Goal: Information Seeking & Learning: Learn about a topic

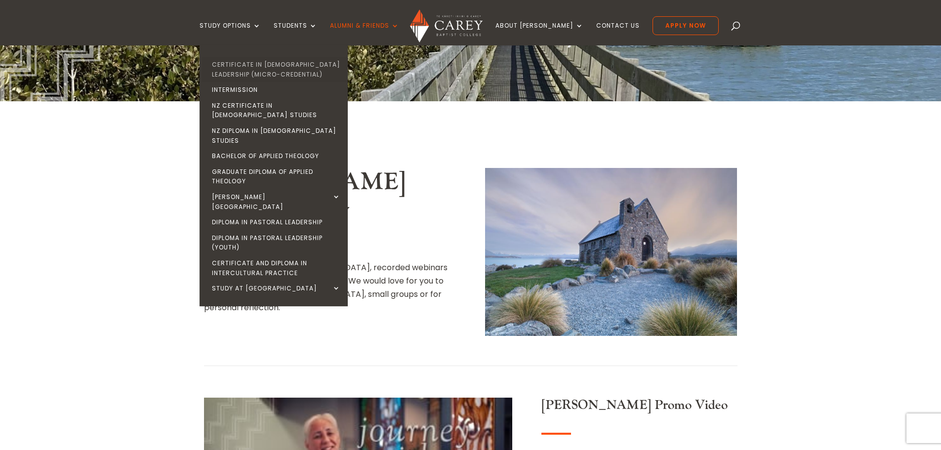
scroll to position [99, 0]
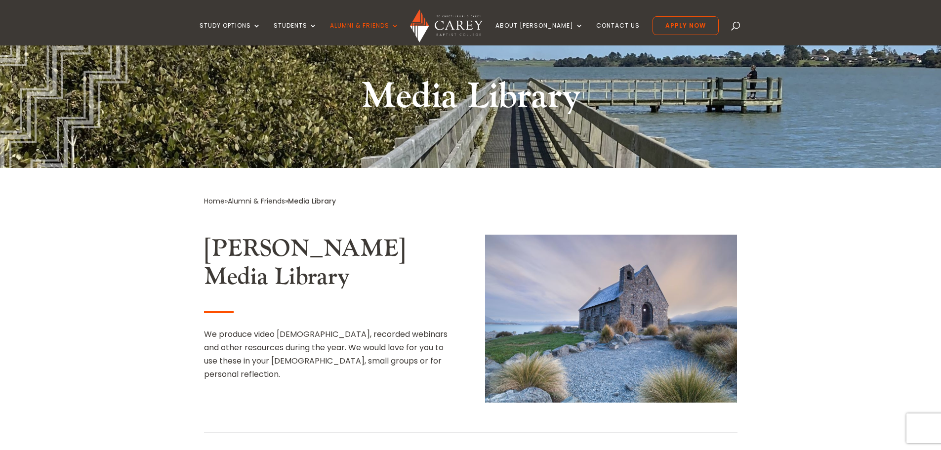
click at [736, 28] on span at bounding box center [736, 28] width 0 height 0
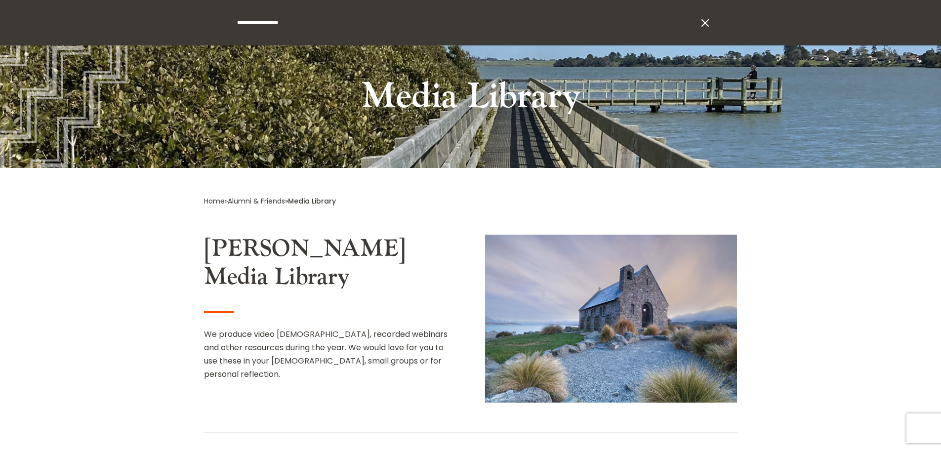
type input "**********"
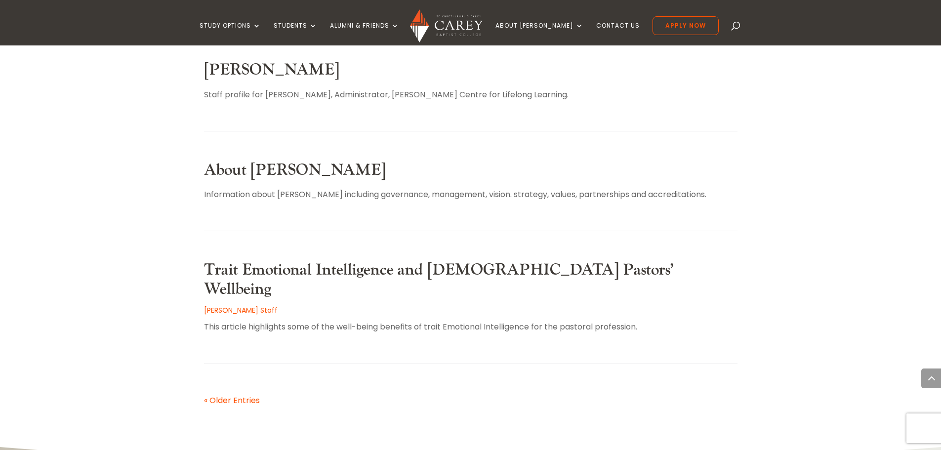
scroll to position [445, 0]
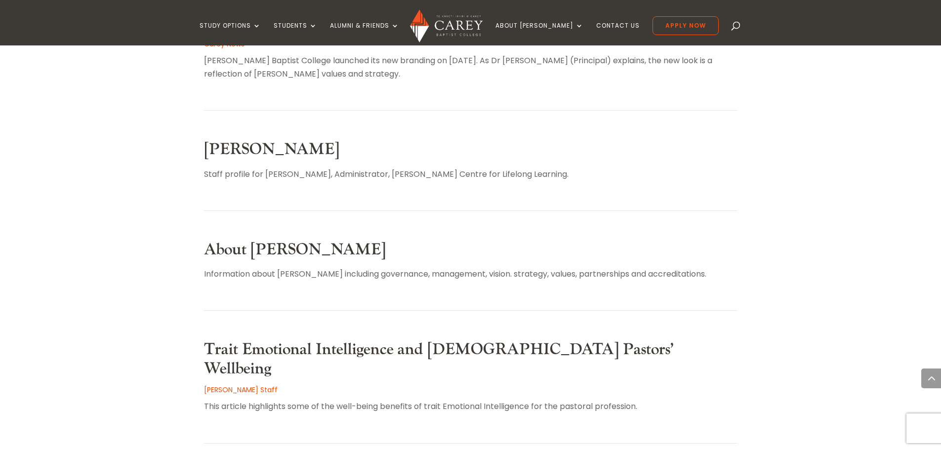
click at [263, 246] on link "About [PERSON_NAME]" at bounding box center [295, 250] width 182 height 20
click at [461, 24] on img at bounding box center [446, 25] width 73 height 33
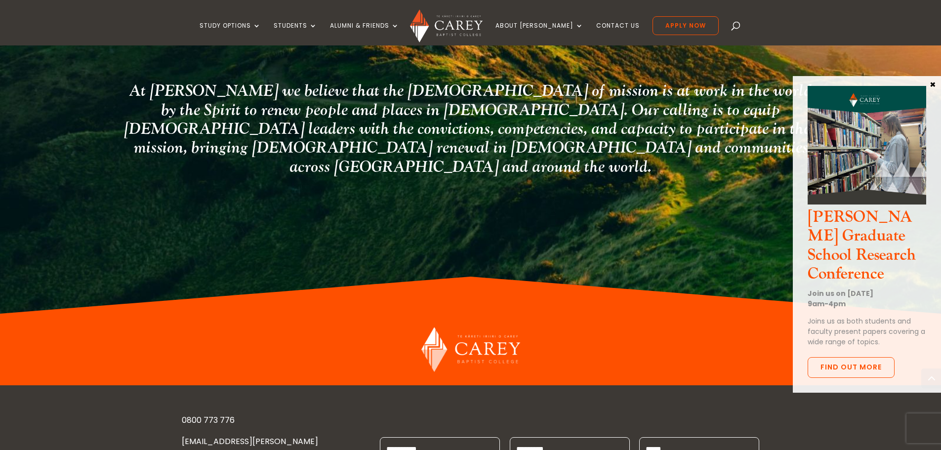
scroll to position [2609, 0]
